Goal: Contribute content: Add original content to the website for others to see

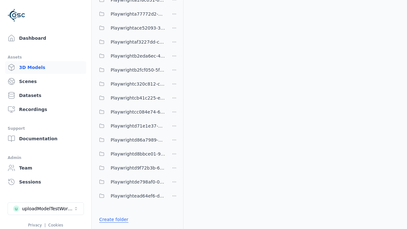
click at [112, 220] on link "Create folder" at bounding box center [113, 219] width 29 height 6
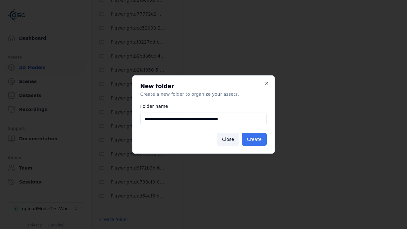
type input "**********"
click at [255, 139] on button "Create" at bounding box center [254, 139] width 25 height 13
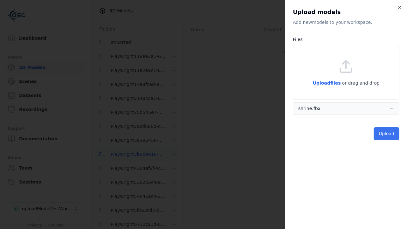
click at [387, 134] on button "Upload" at bounding box center [387, 133] width 26 height 13
